Goal: Find specific page/section: Find specific page/section

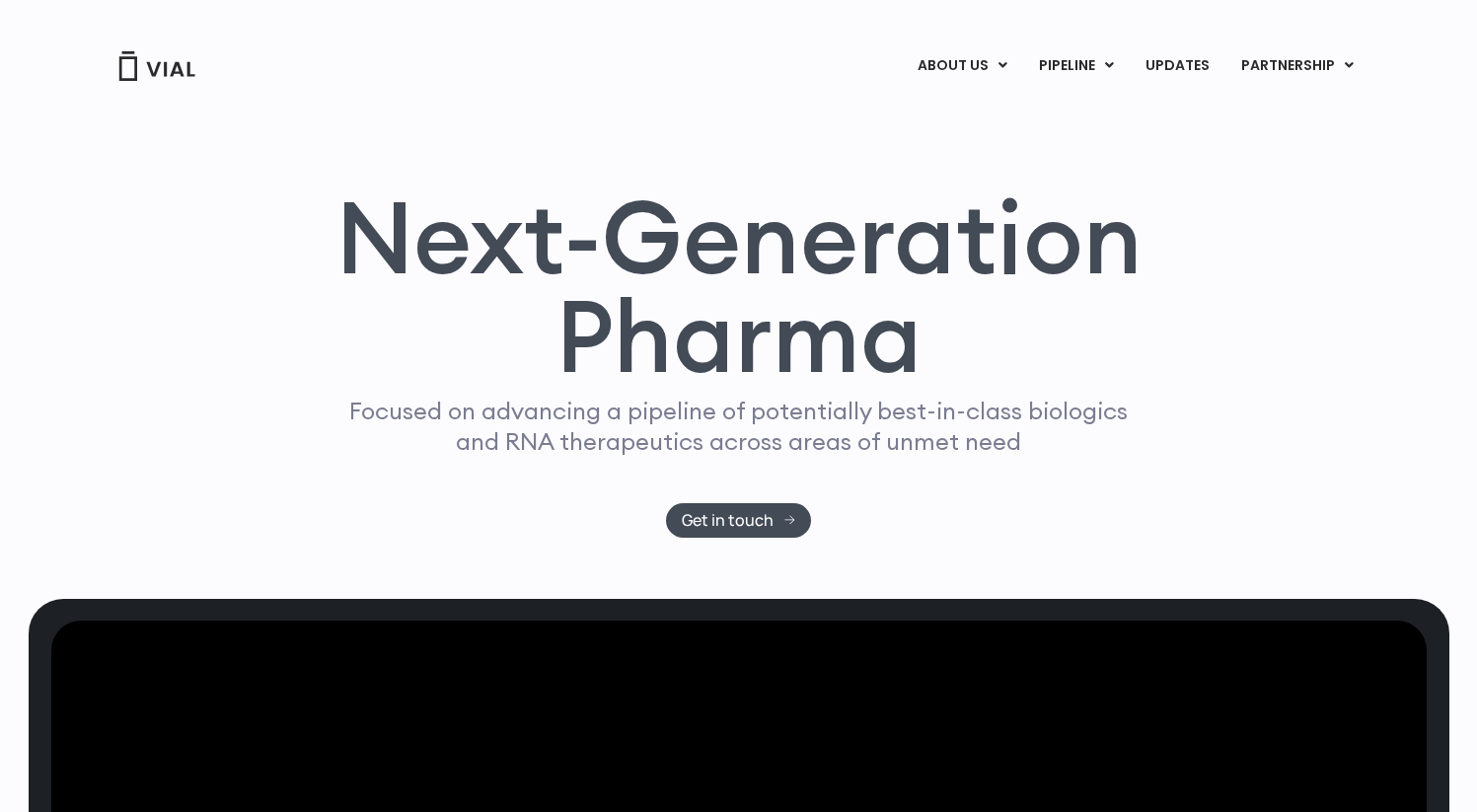
click at [978, 165] on link "CONTACT US" at bounding box center [995, 176] width 173 height 32
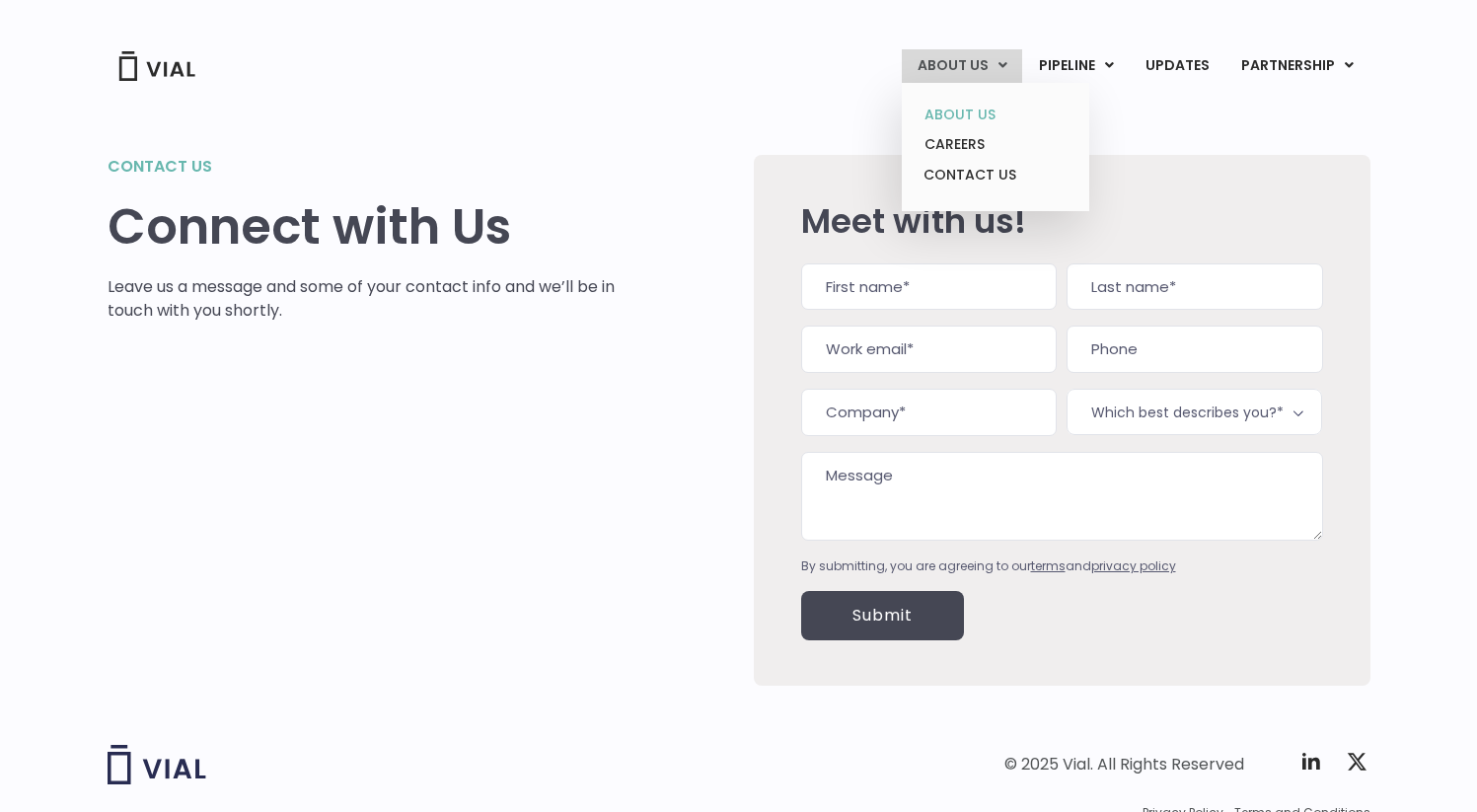
click at [970, 107] on link "ABOUT US" at bounding box center [995, 114] width 173 height 31
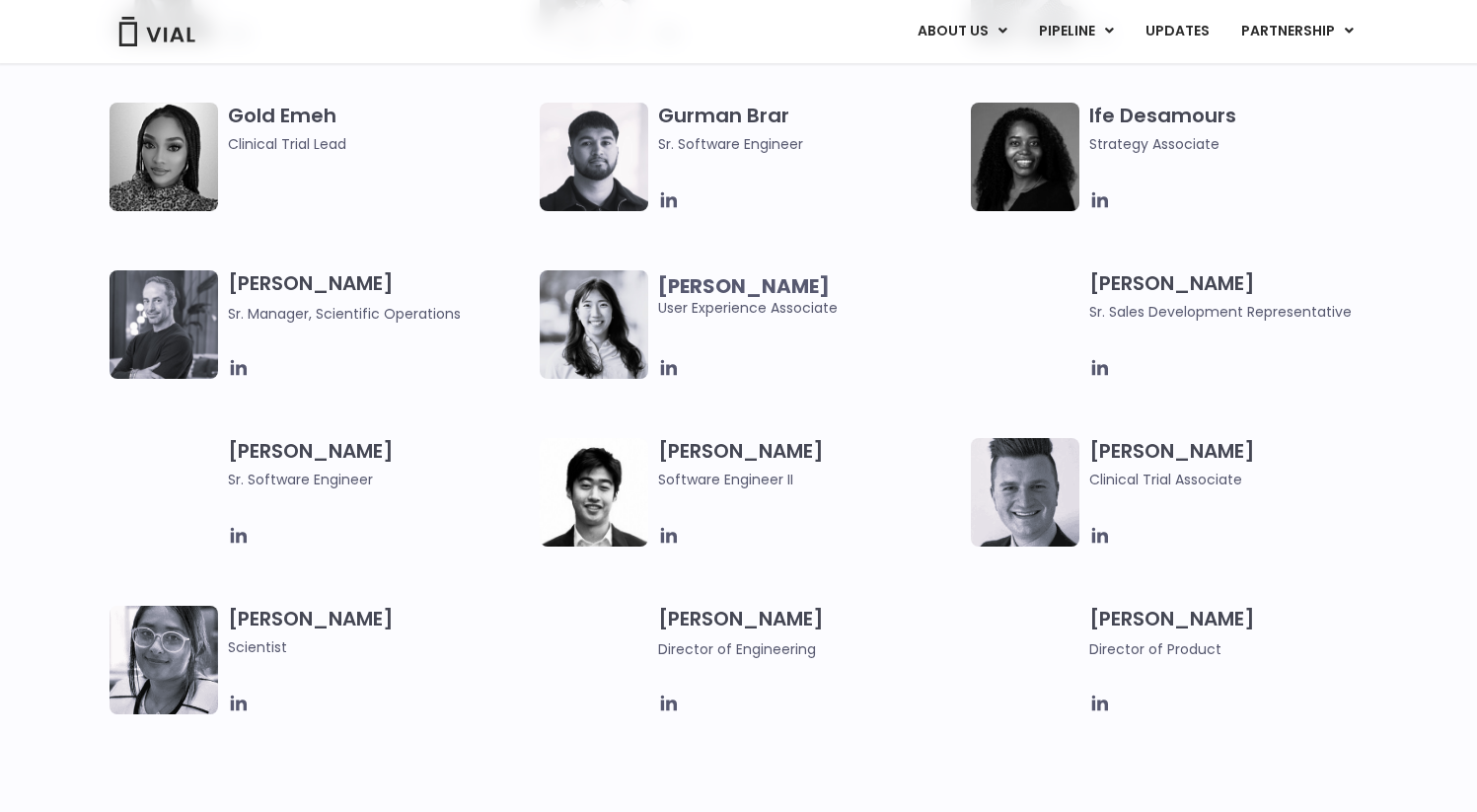
scroll to position [2078, 0]
